Goal: Task Accomplishment & Management: Use online tool/utility

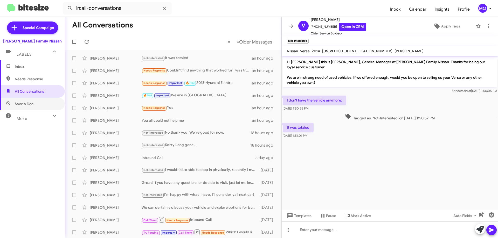
click at [26, 105] on span "Save a Deal" at bounding box center [24, 103] width 19 height 5
type input "in:not-interested"
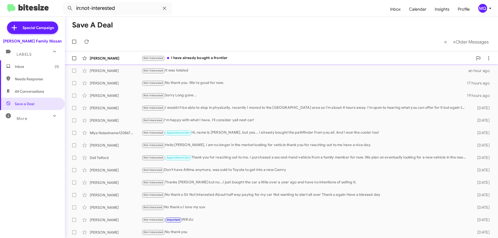
click at [182, 57] on div "Not-Interested I have already bought a frontier" at bounding box center [307, 58] width 331 height 6
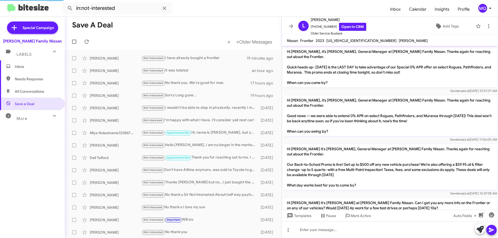
scroll to position [64, 0]
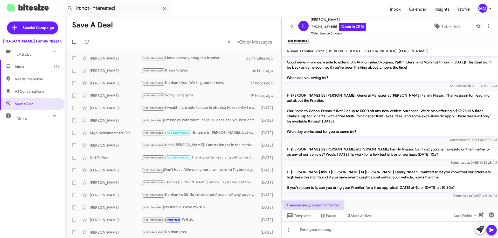
click at [27, 66] on span "Inbox (2)" at bounding box center [37, 66] width 44 height 5
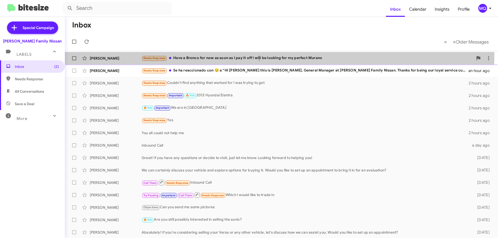
click at [259, 55] on div "Needs Response Have a Bronco for now as soon as I pay it off I will be looking …" at bounding box center [307, 58] width 331 height 6
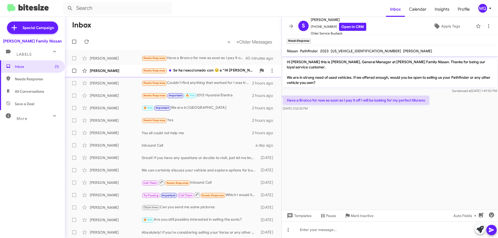
click at [199, 69] on div "Needs Response Se ha reaccionado con 😒 a “Hi [PERSON_NAME] this is [PERSON_NAME…" at bounding box center [199, 71] width 115 height 6
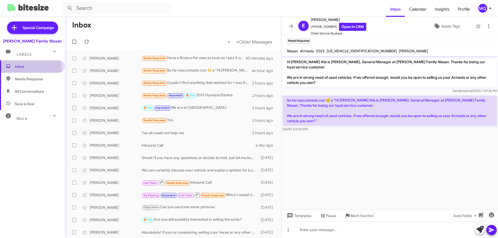
click at [20, 70] on span "Inbox" at bounding box center [32, 66] width 65 height 12
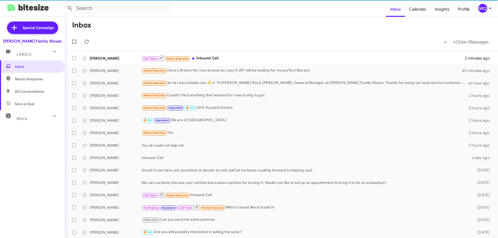
click at [29, 92] on span "All Conversations" at bounding box center [29, 91] width 29 height 5
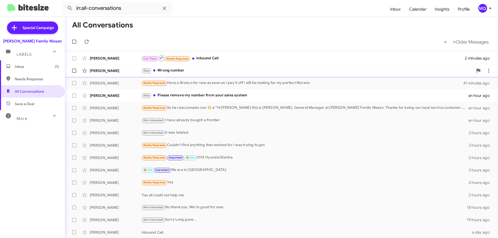
click at [187, 70] on div "Stop Wrong number" at bounding box center [307, 71] width 331 height 6
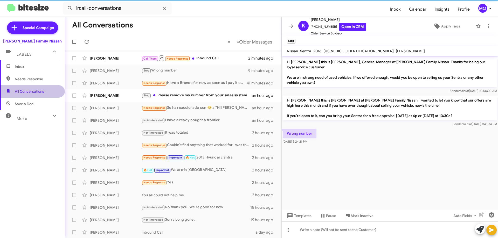
click at [37, 91] on span "All Conversations" at bounding box center [29, 91] width 29 height 5
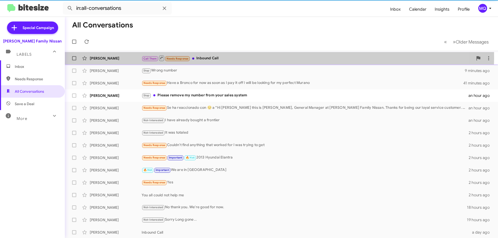
click at [251, 58] on div "Call Them Needs Response Inbound Call" at bounding box center [307, 58] width 331 height 6
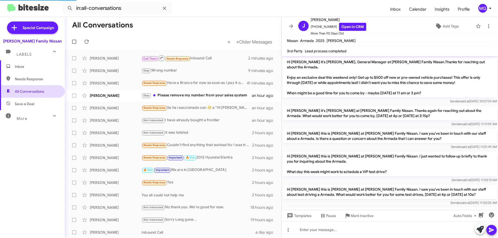
click at [24, 91] on span "All Conversations" at bounding box center [29, 91] width 29 height 5
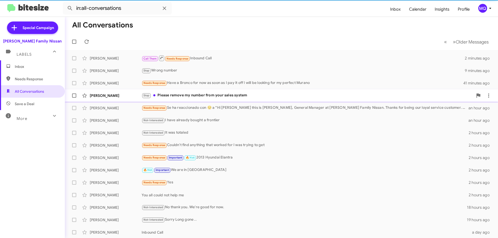
click at [213, 92] on div "[PERSON_NAME] Stop Please remove my number from your sales system an hour ago" at bounding box center [281, 95] width 425 height 10
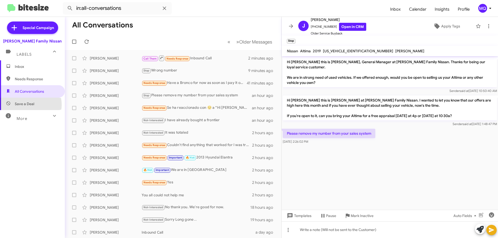
click at [30, 105] on span "Save a Deal" at bounding box center [24, 103] width 19 height 5
type input "in:not-interested"
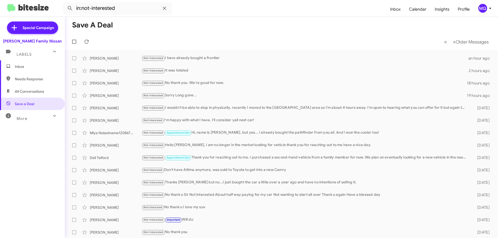
click at [27, 66] on span "Inbox" at bounding box center [37, 66] width 44 height 5
